Goal: Check status: Check status

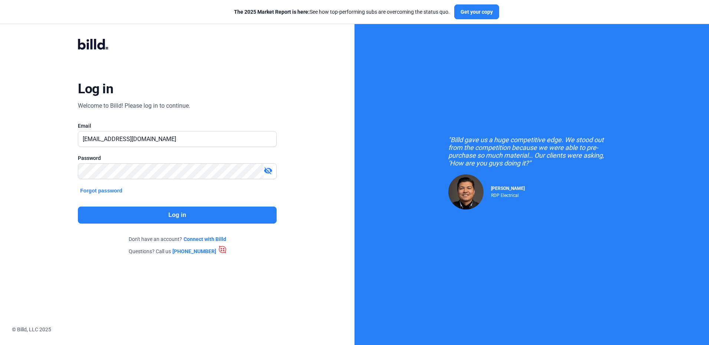
type input "[EMAIL_ADDRESS][DOMAIN_NAME]"
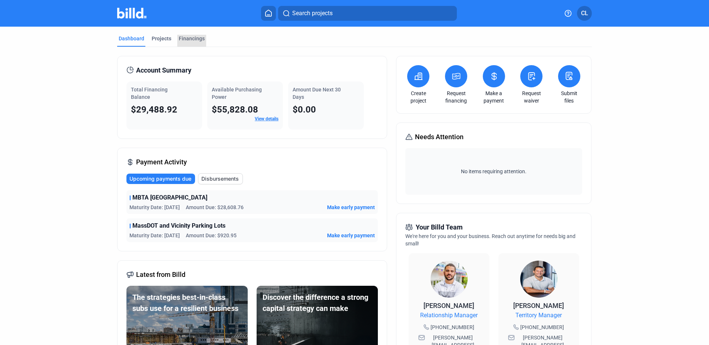
drag, startPoint x: 195, startPoint y: 37, endPoint x: 215, endPoint y: 46, distance: 21.9
click at [195, 37] on div "Financings" at bounding box center [192, 38] width 26 height 7
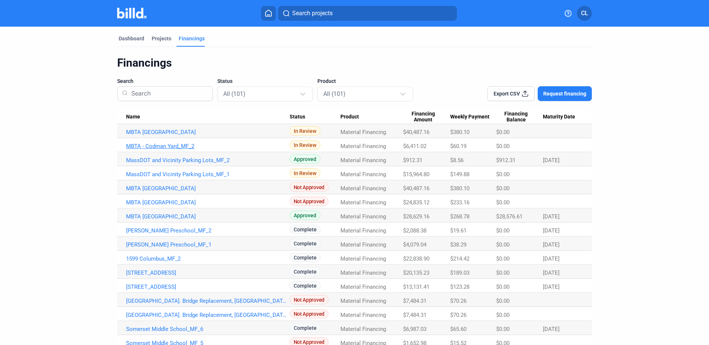
click at [171, 147] on link "MBTA - Codman Yard_MF_2" at bounding box center [207, 146] width 163 height 7
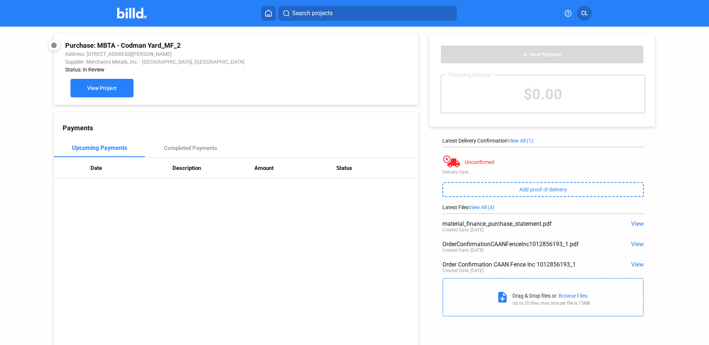
click at [100, 92] on span "View Project" at bounding box center [102, 89] width 30 height 6
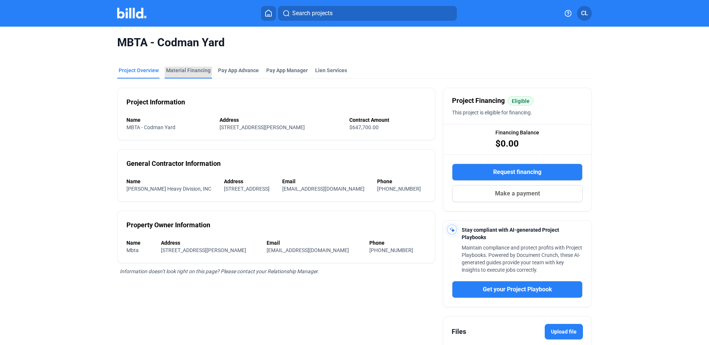
click at [182, 69] on div "Material Financing" at bounding box center [188, 70] width 44 height 7
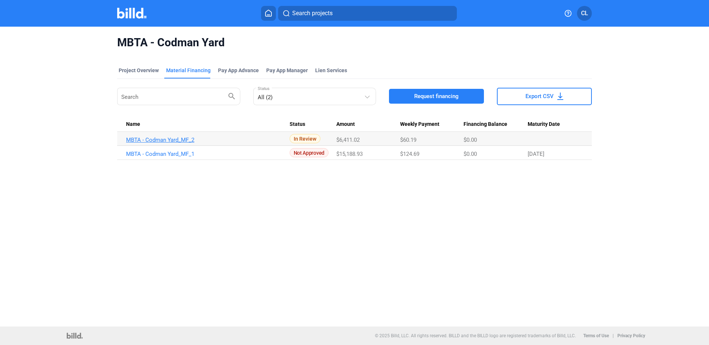
click at [160, 143] on link "MBTA - Codman Yard_MF_2" at bounding box center [207, 140] width 163 height 7
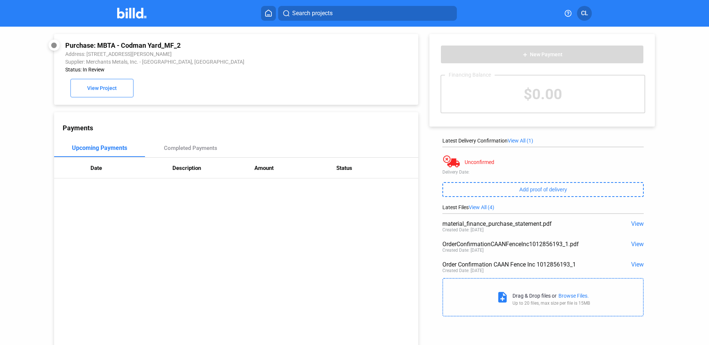
click at [138, 17] on img at bounding box center [131, 13] width 29 height 11
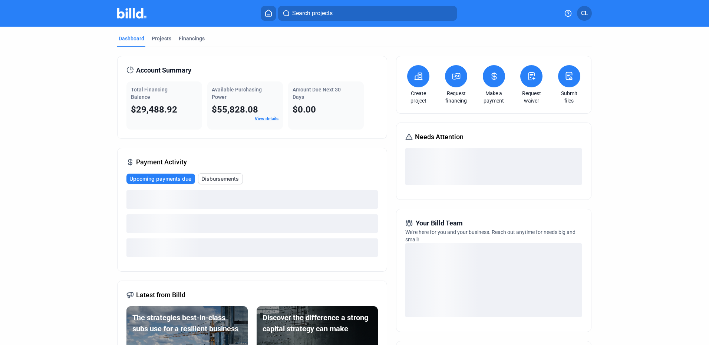
click at [268, 11] on icon at bounding box center [268, 13] width 6 height 6
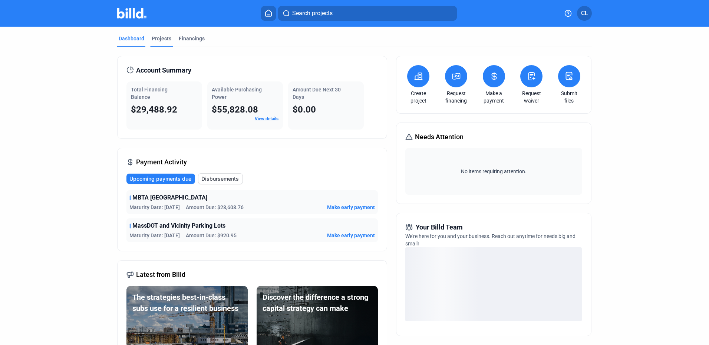
click at [162, 36] on div "Projects" at bounding box center [162, 38] width 20 height 7
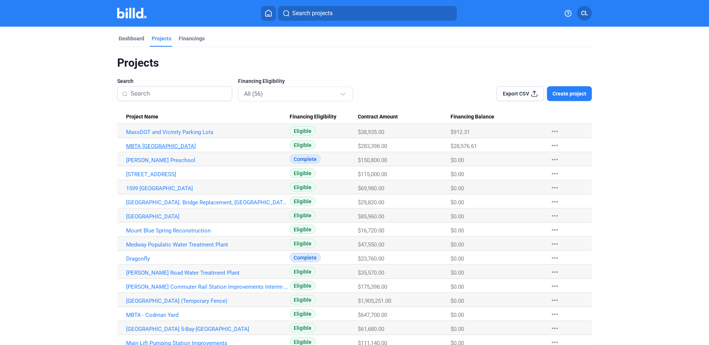
click at [174, 144] on link "MBTA [GEOGRAPHIC_DATA]" at bounding box center [207, 146] width 163 height 7
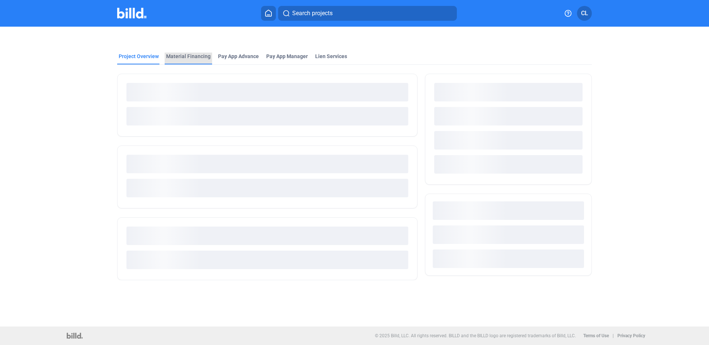
click at [189, 58] on div "Material Financing" at bounding box center [188, 56] width 44 height 7
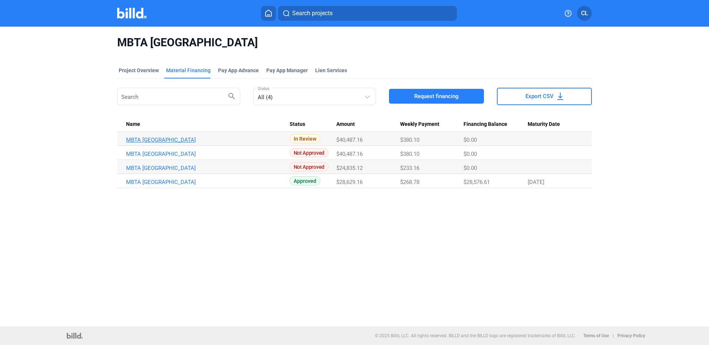
click at [179, 139] on link "MBTA [GEOGRAPHIC_DATA]" at bounding box center [207, 140] width 163 height 7
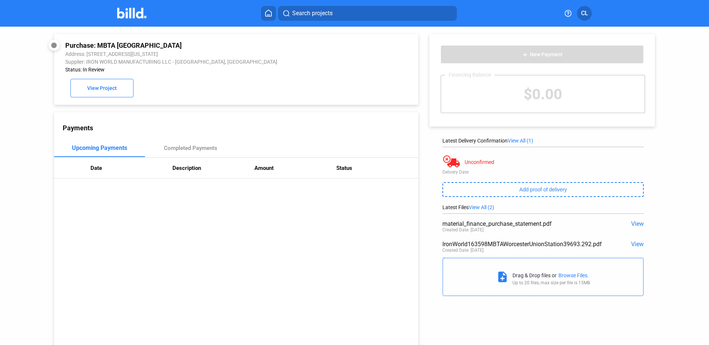
click at [260, 219] on div "Payments Upcoming Payments Completed Payments Date Description Amount Status" at bounding box center [236, 233] width 364 height 242
